Goal: Use online tool/utility

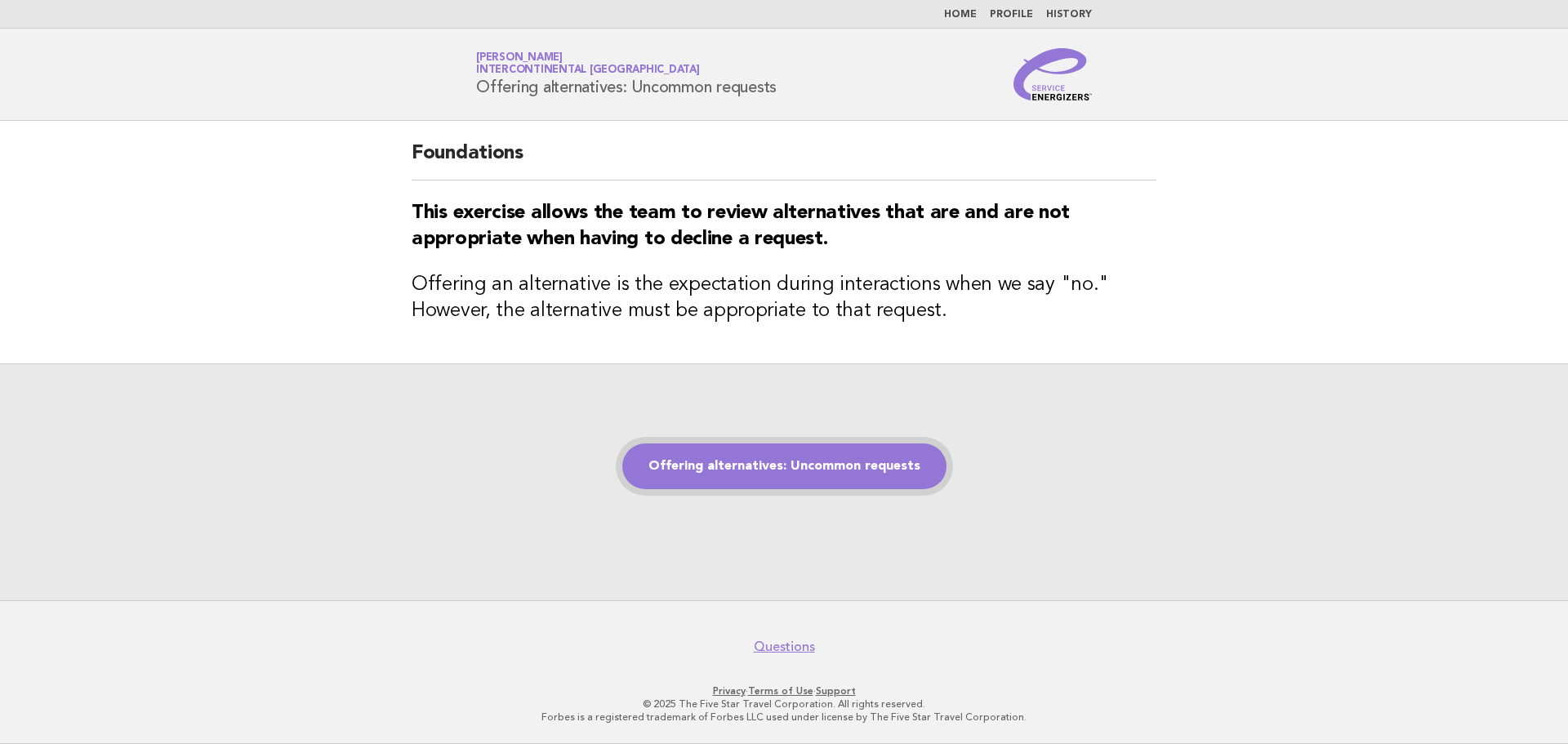
click at [784, 446] on link "Offering alternatives: Uncommon requests" at bounding box center [784, 467] width 324 height 46
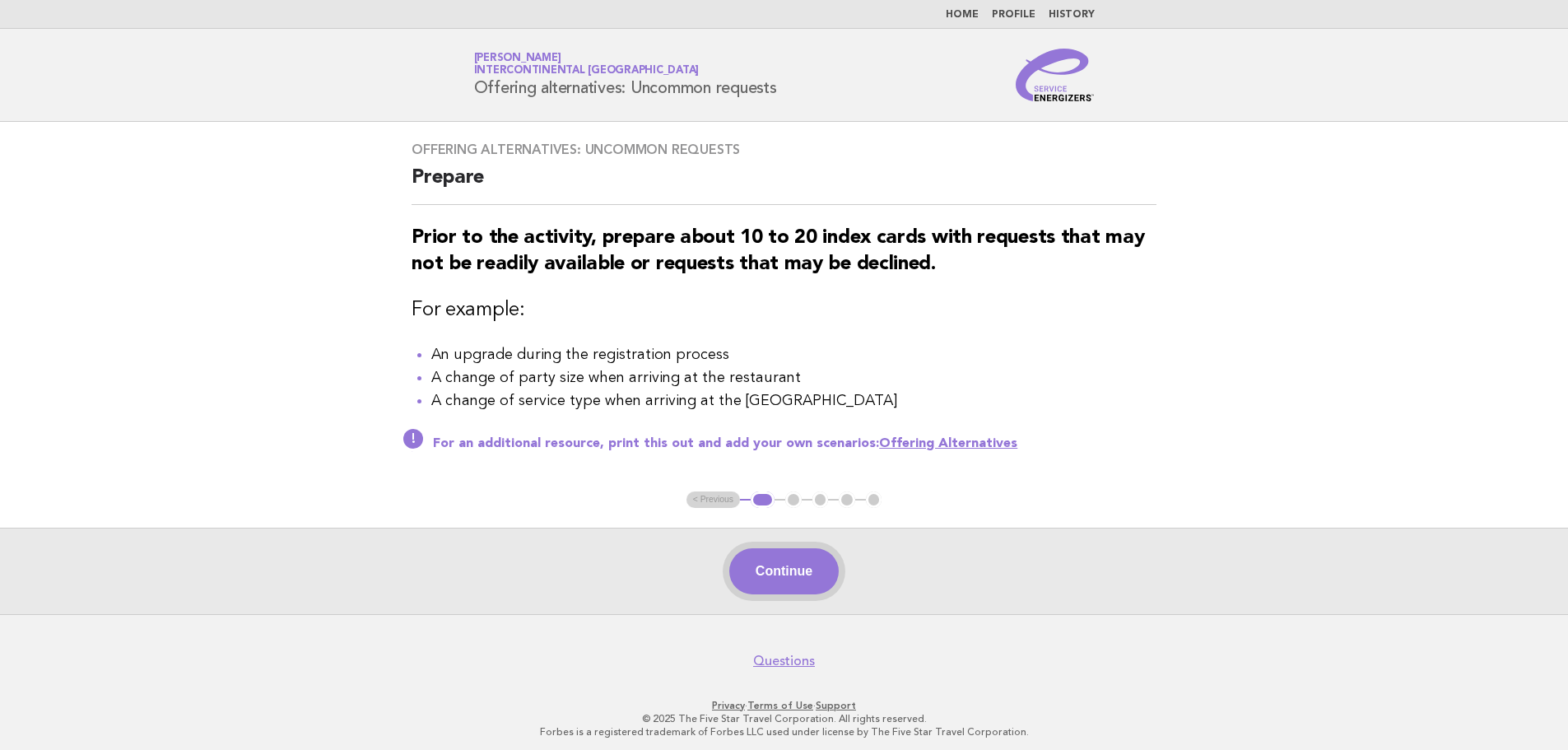
click at [812, 586] on button "Continue" at bounding box center [784, 571] width 109 height 46
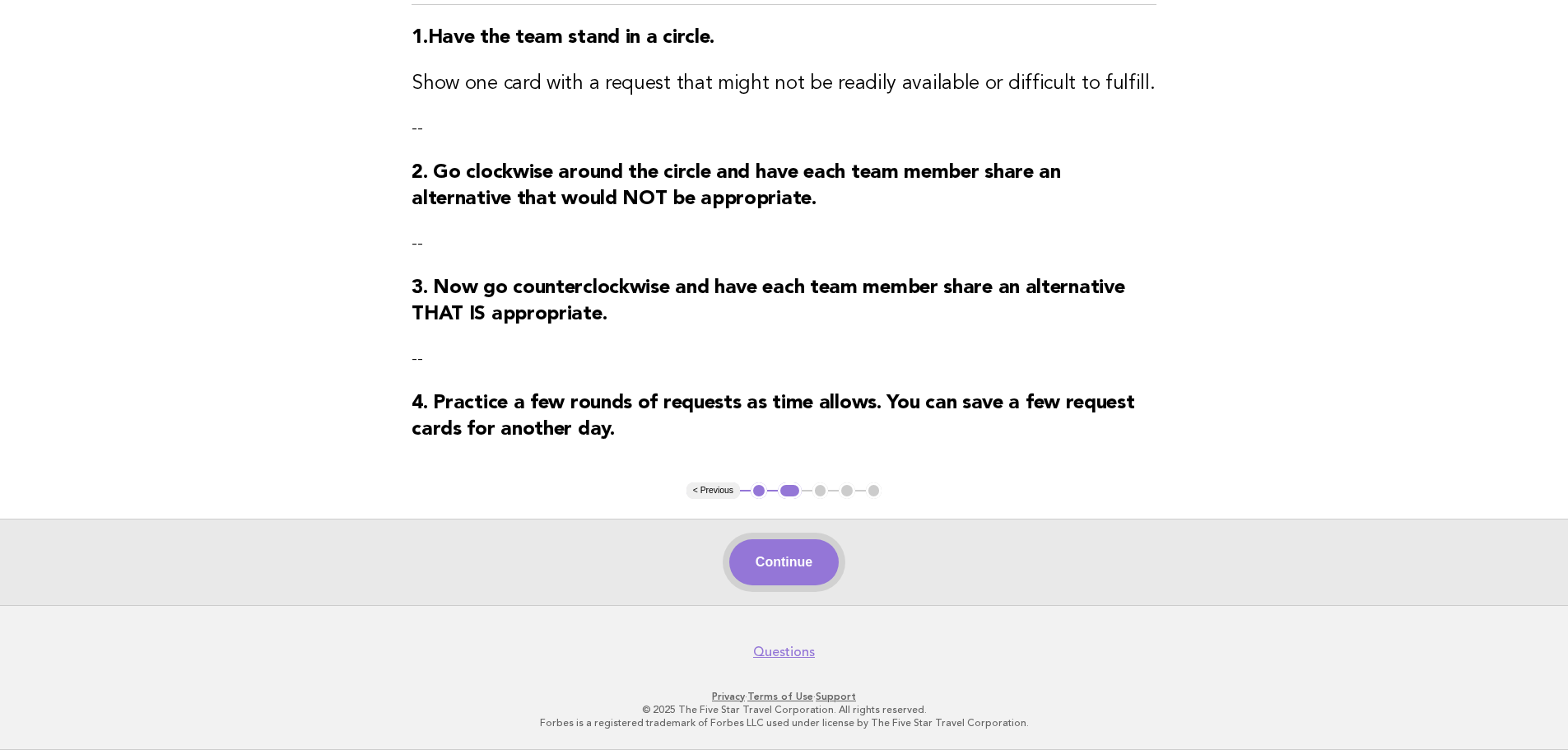
click at [790, 574] on button "Continue" at bounding box center [784, 562] width 109 height 46
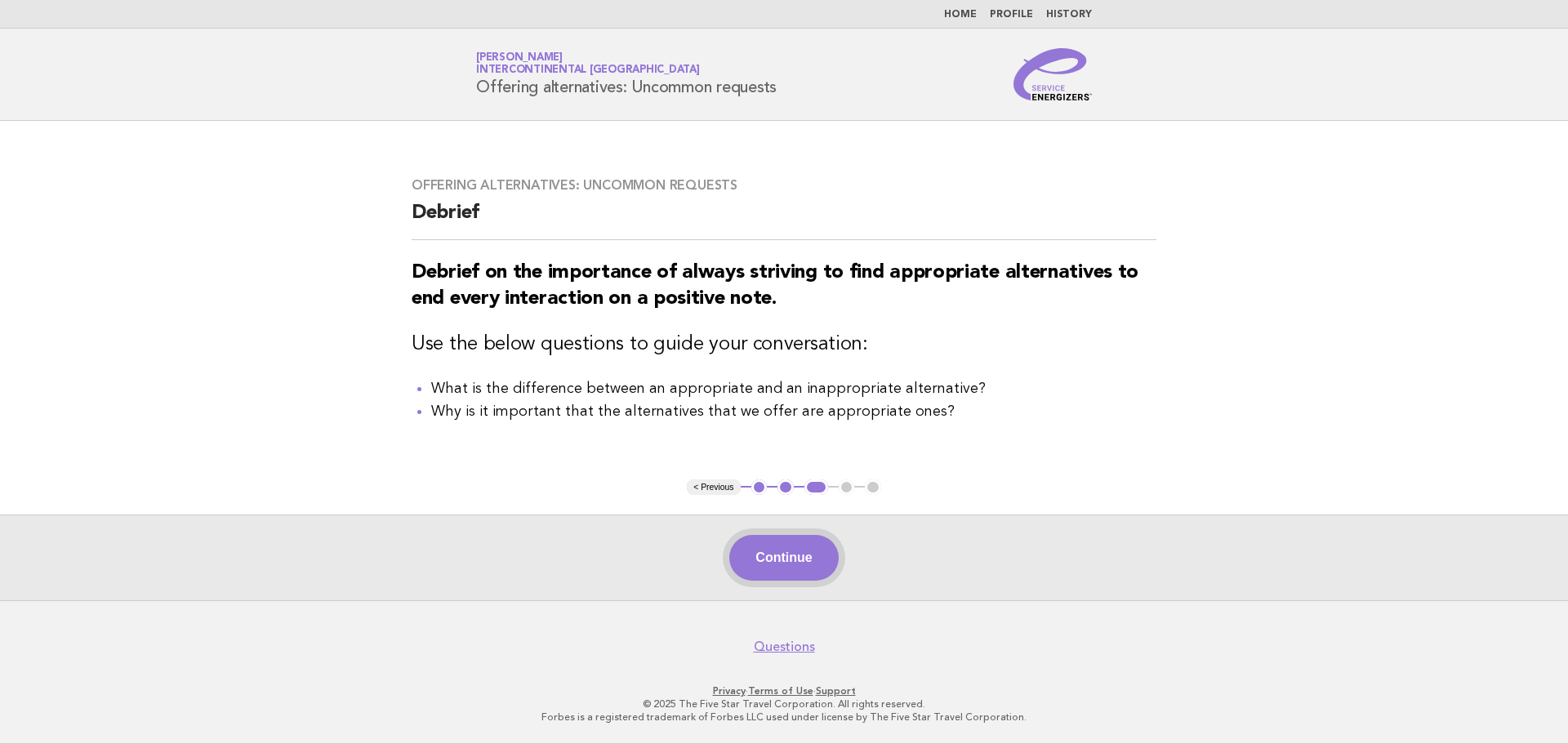
click at [776, 554] on button "Continue" at bounding box center [783, 558] width 109 height 46
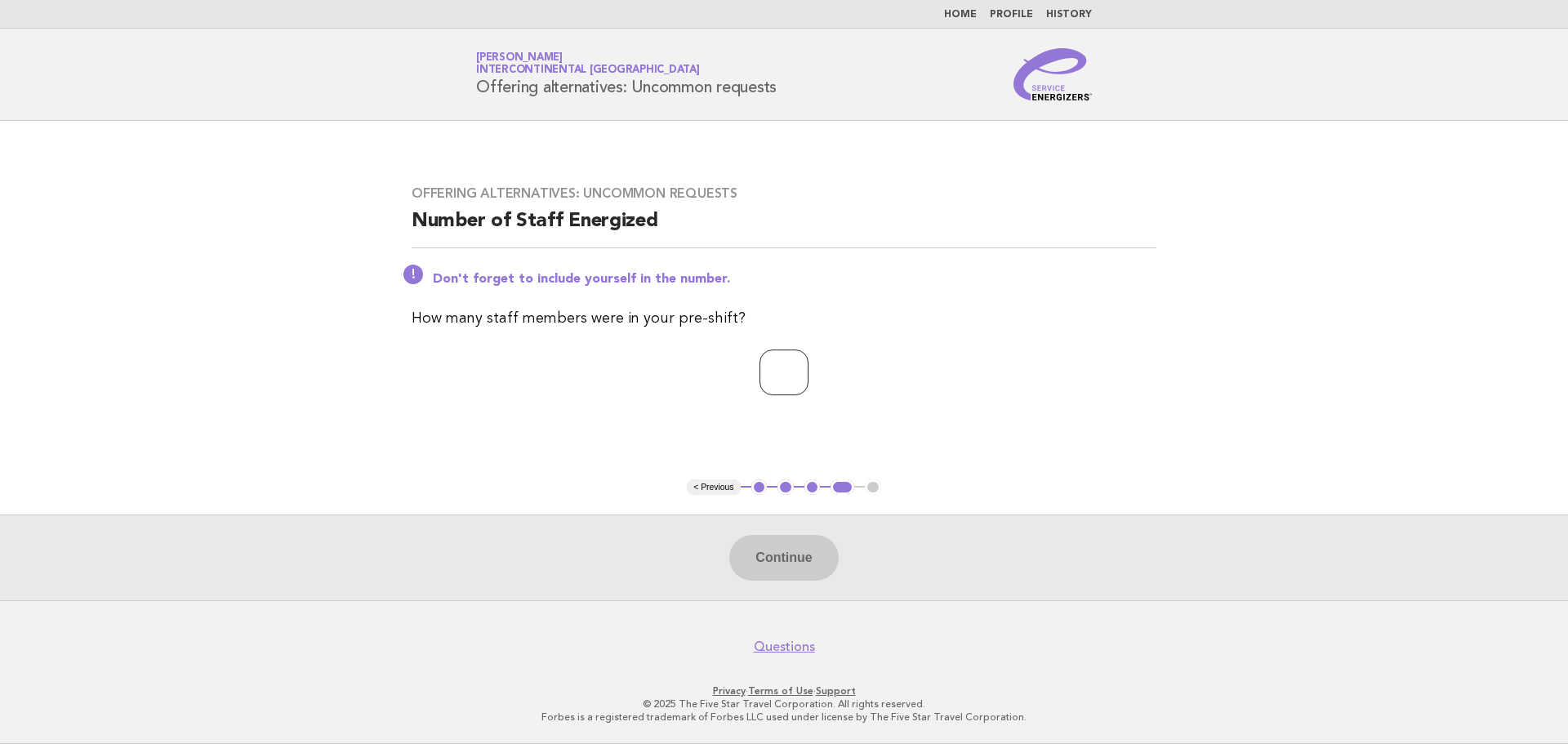
type input "*"
click at [808, 369] on input "*" at bounding box center [784, 372] width 49 height 46
click at [799, 557] on button "Continue" at bounding box center [783, 558] width 109 height 46
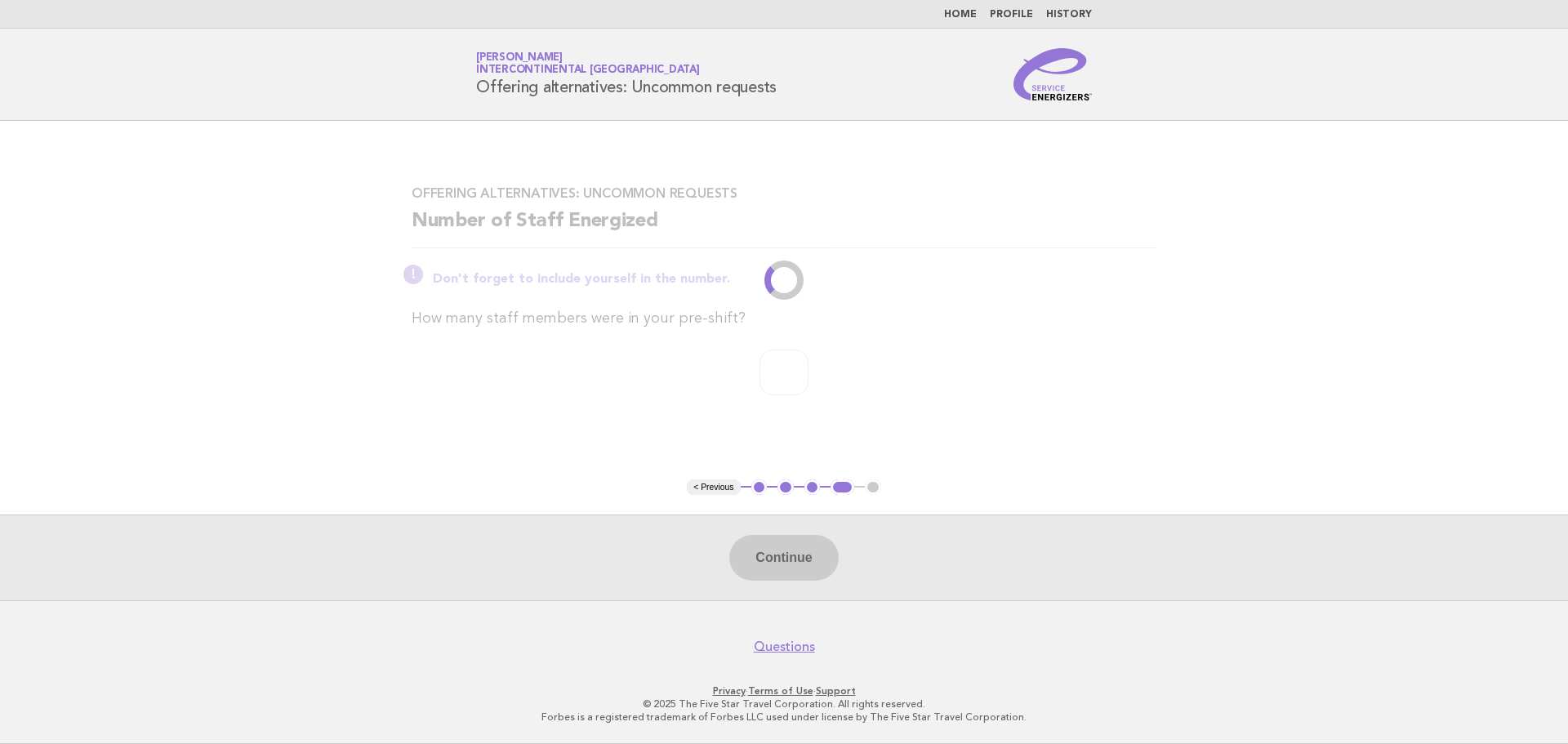
drag, startPoint x: 907, startPoint y: 557, endPoint x: 433, endPoint y: 424, distance: 492.3
click at [433, 424] on div "Offering alternatives: Uncommon requests Number of Staff Energized Don't forget…" at bounding box center [784, 300] width 784 height 268
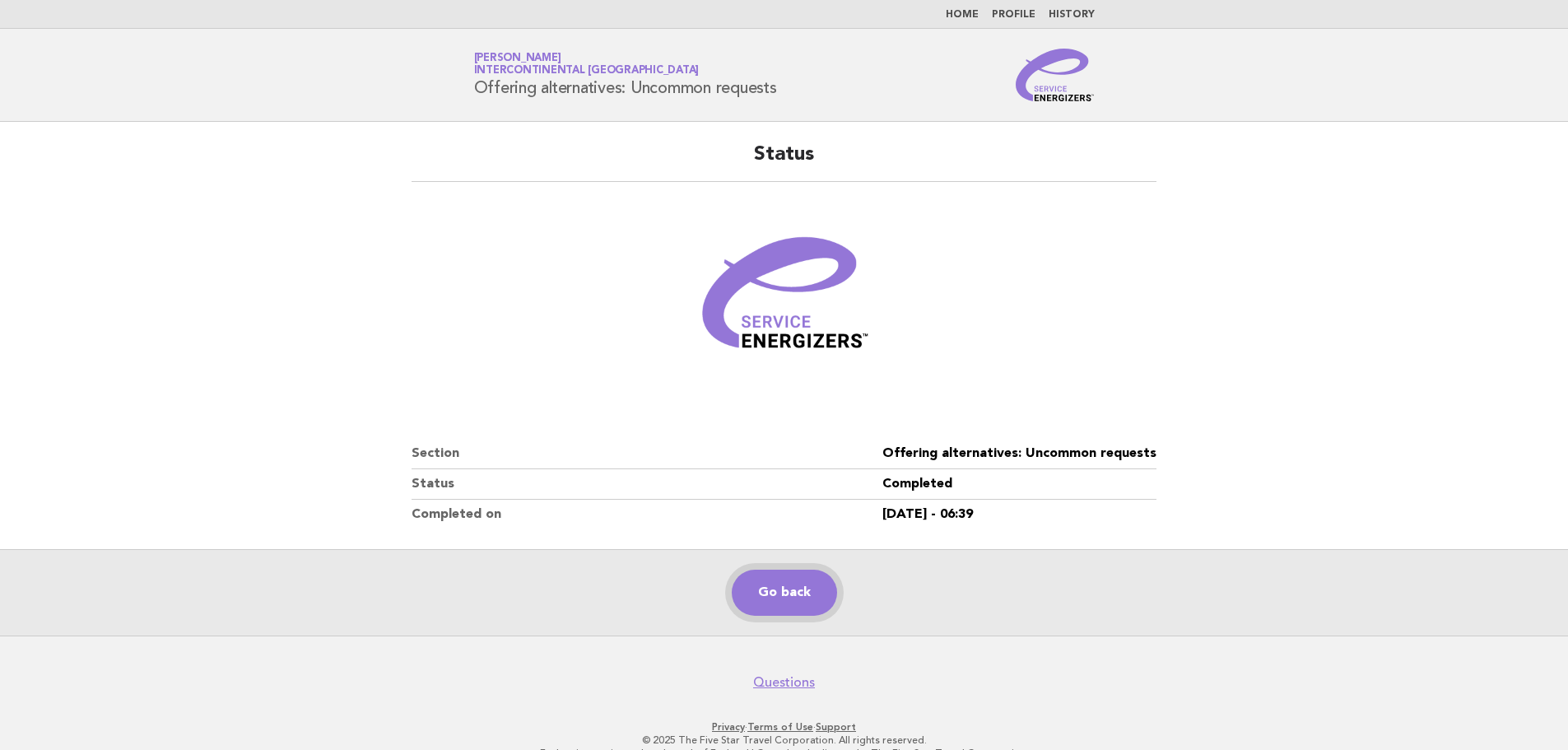
click at [805, 601] on link "Go back" at bounding box center [784, 593] width 105 height 46
